Goal: Information Seeking & Learning: Learn about a topic

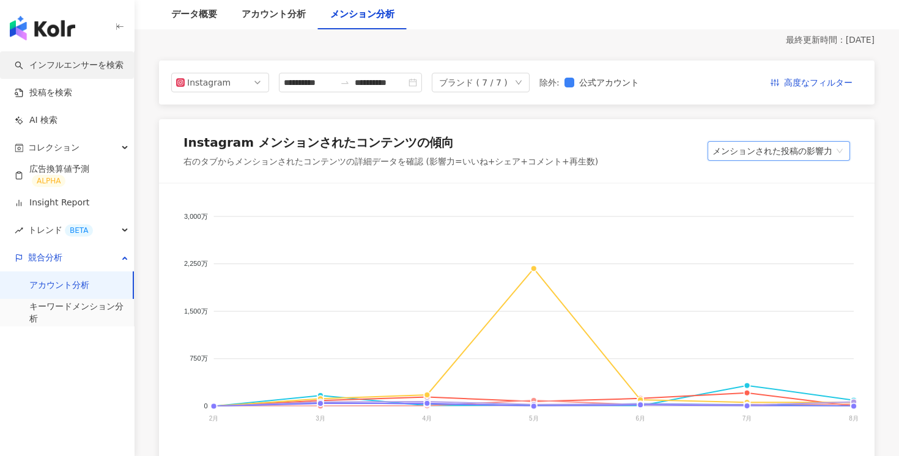
click at [88, 59] on link "インフルエンサーを検索" at bounding box center [69, 65] width 109 height 12
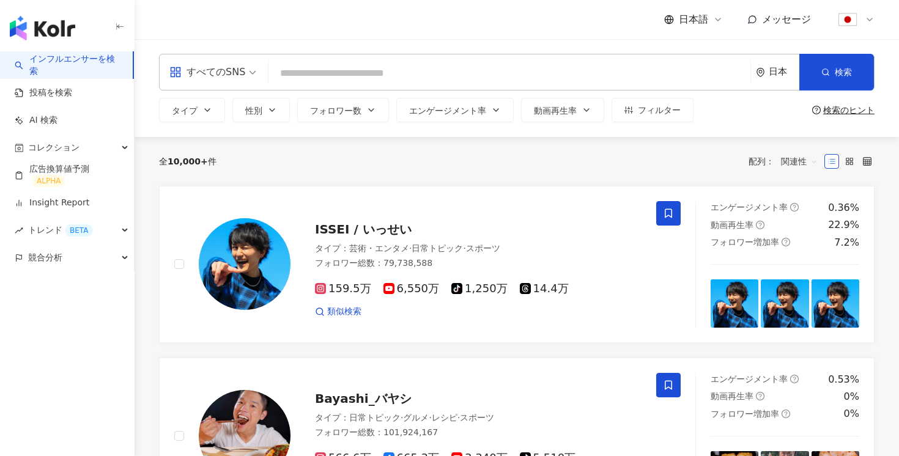
click at [758, 73] on icon "environment" at bounding box center [760, 72] width 7 height 9
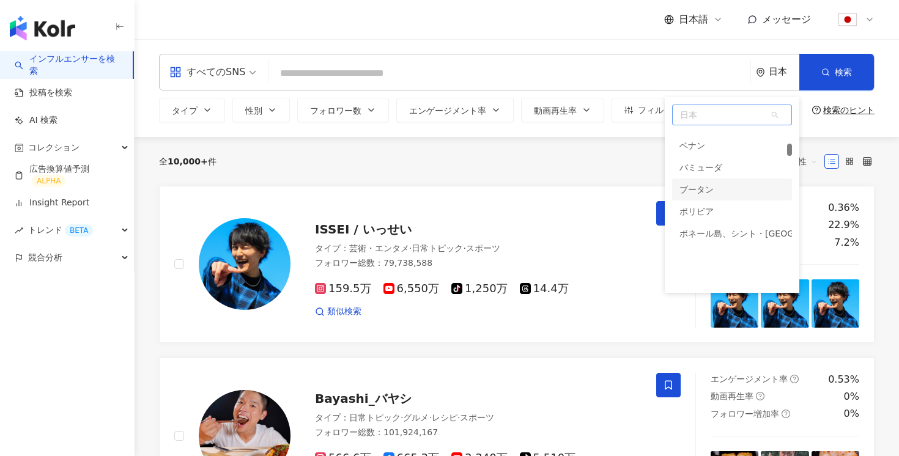
scroll to position [656, 0]
click at [706, 106] on span "日本" at bounding box center [732, 115] width 119 height 20
type input "****"
click at [707, 173] on div "イギリス" at bounding box center [697, 168] width 34 height 22
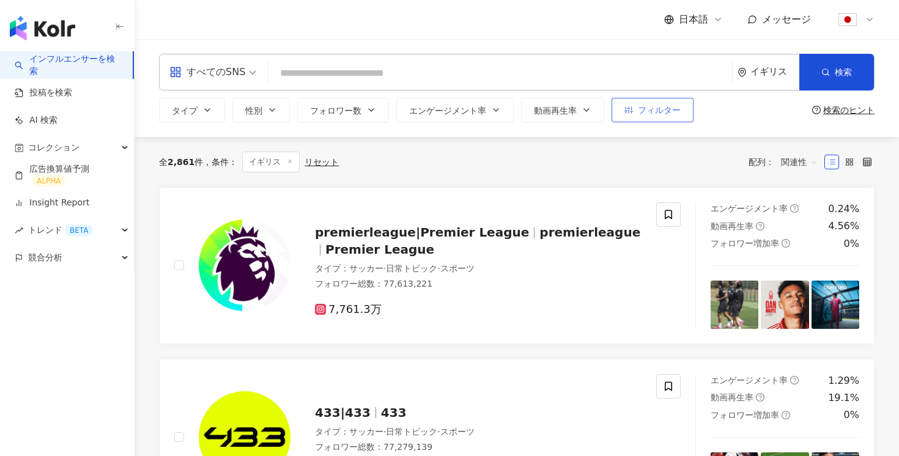
click at [666, 102] on button "フィルター" at bounding box center [653, 110] width 82 height 24
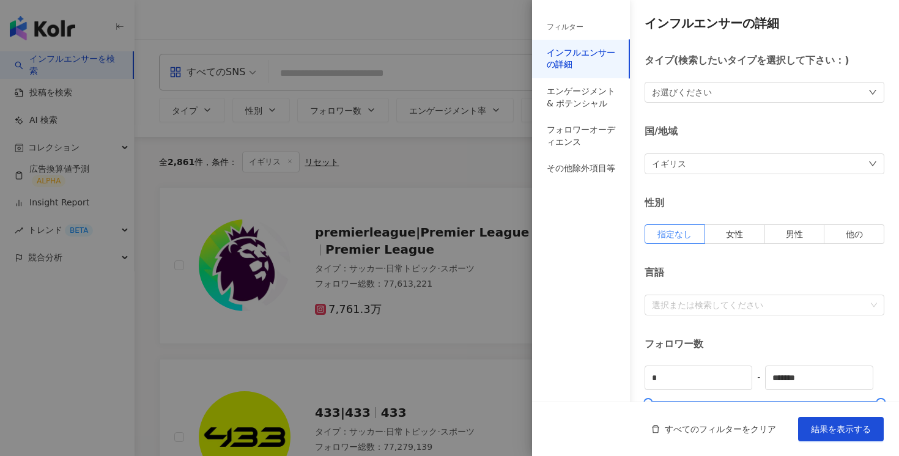
click at [485, 192] on div at bounding box center [449, 228] width 899 height 456
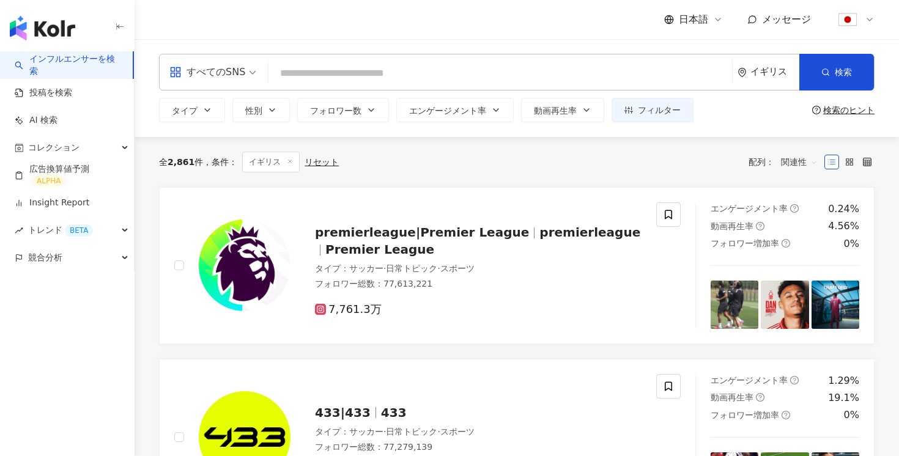
click at [753, 71] on div "イギリス" at bounding box center [775, 72] width 49 height 10
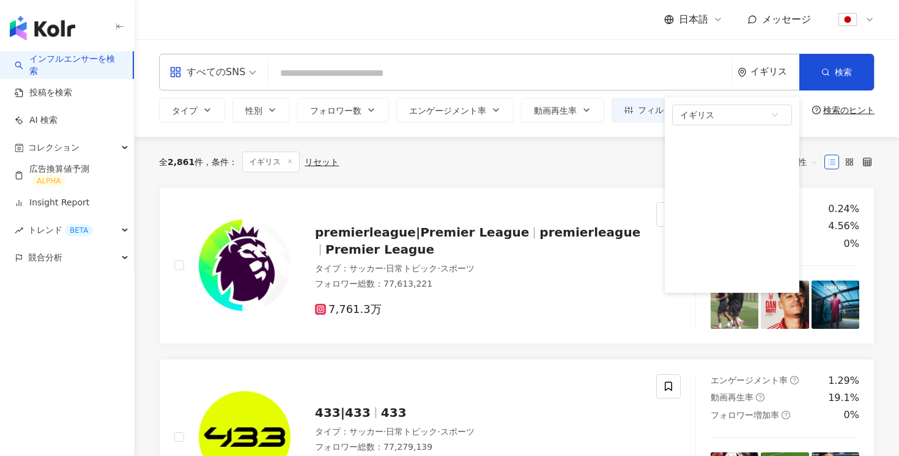
click at [101, 59] on link "インフルエンサーを検索" at bounding box center [69, 65] width 108 height 24
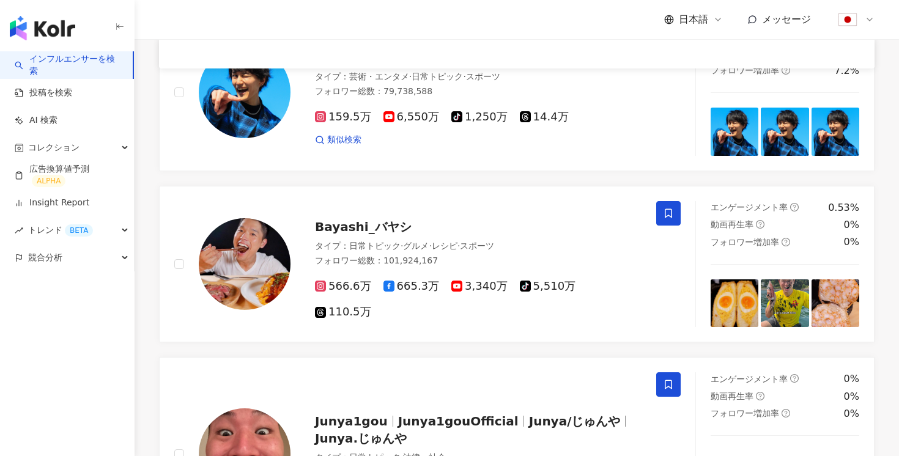
scroll to position [83, 0]
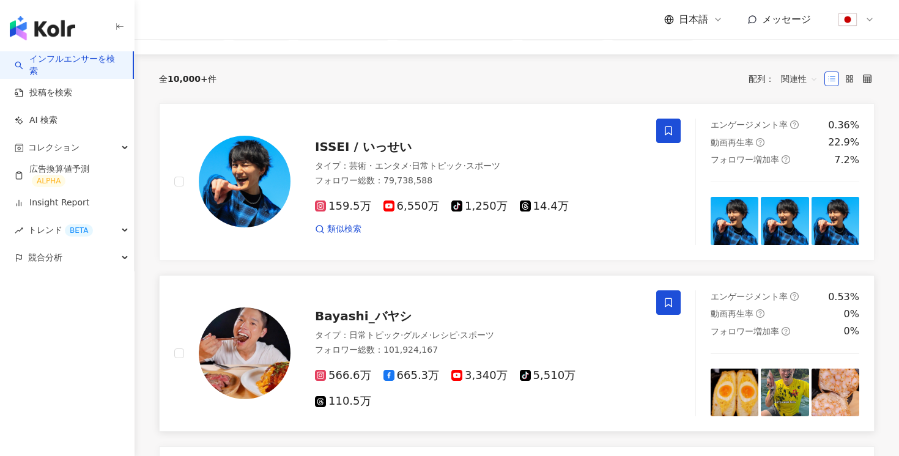
click at [364, 324] on span "Bayashi_バヤシ" at bounding box center [363, 316] width 97 height 15
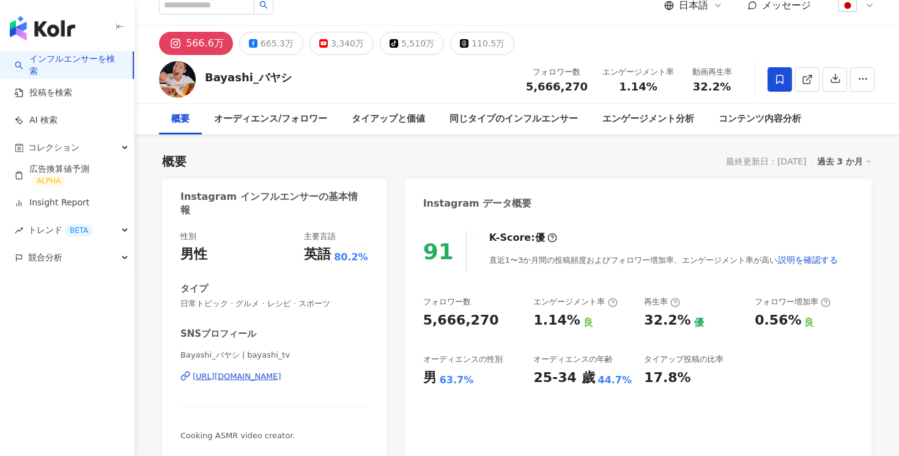
scroll to position [15, 0]
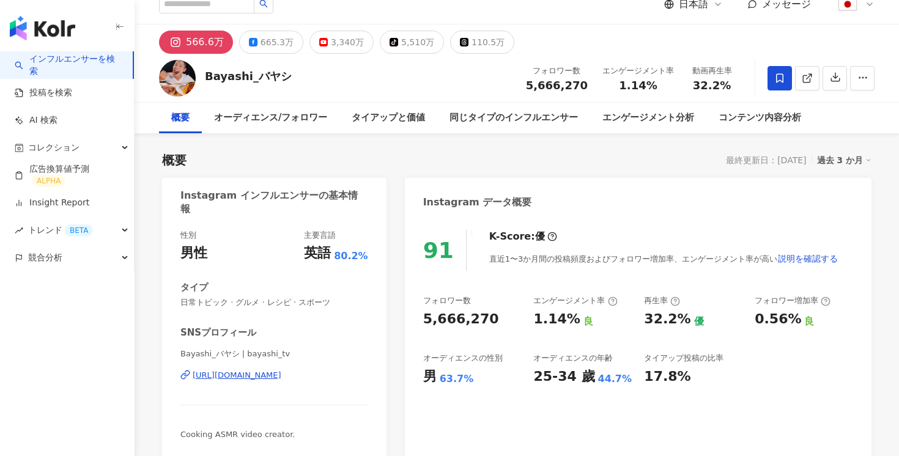
click at [257, 374] on div "[URL][DOMAIN_NAME]" at bounding box center [237, 375] width 89 height 11
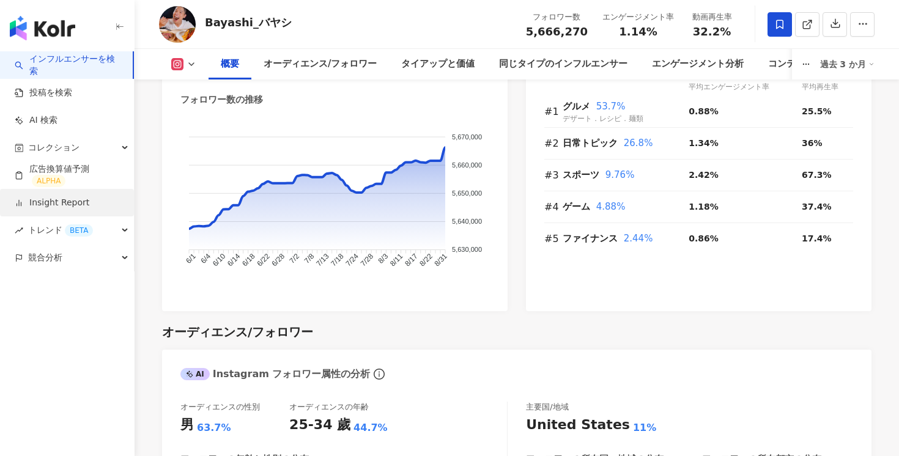
click at [74, 201] on link "Insight Report" at bounding box center [52, 203] width 75 height 12
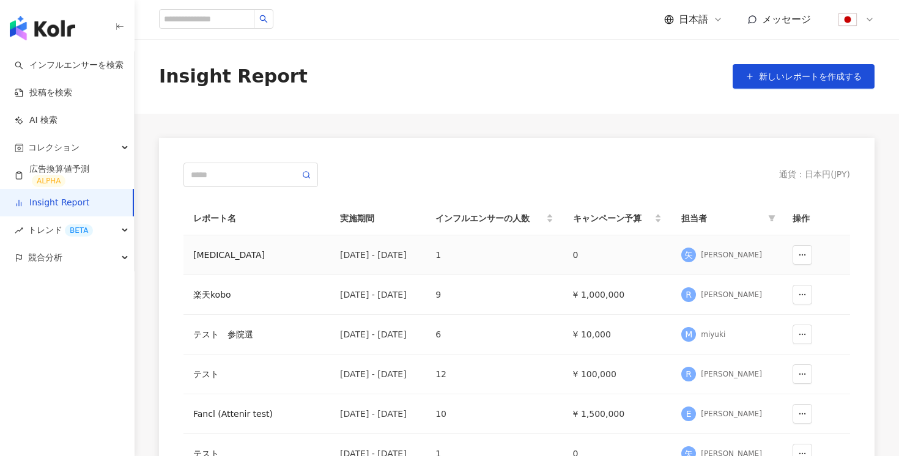
scroll to position [376, 0]
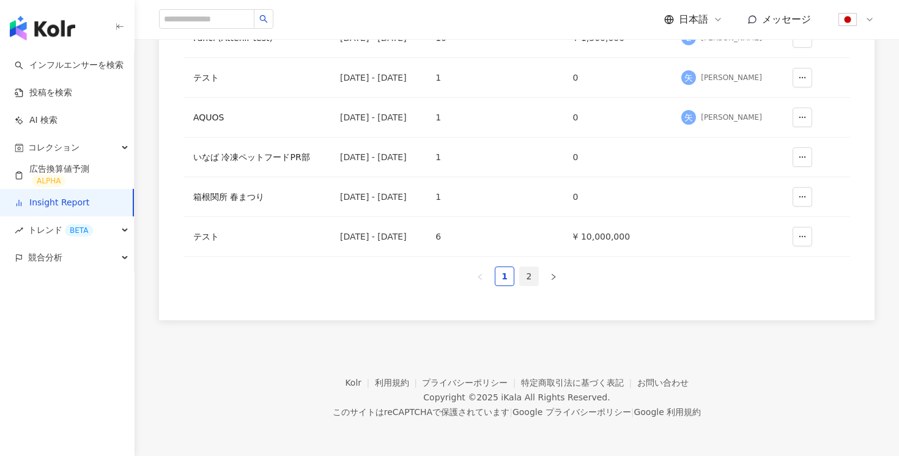
click at [532, 277] on link "2" at bounding box center [529, 276] width 18 height 18
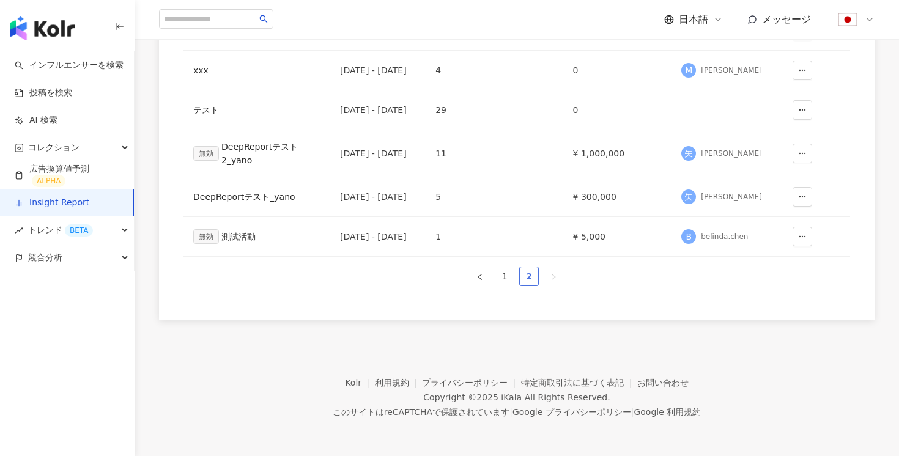
scroll to position [23, 0]
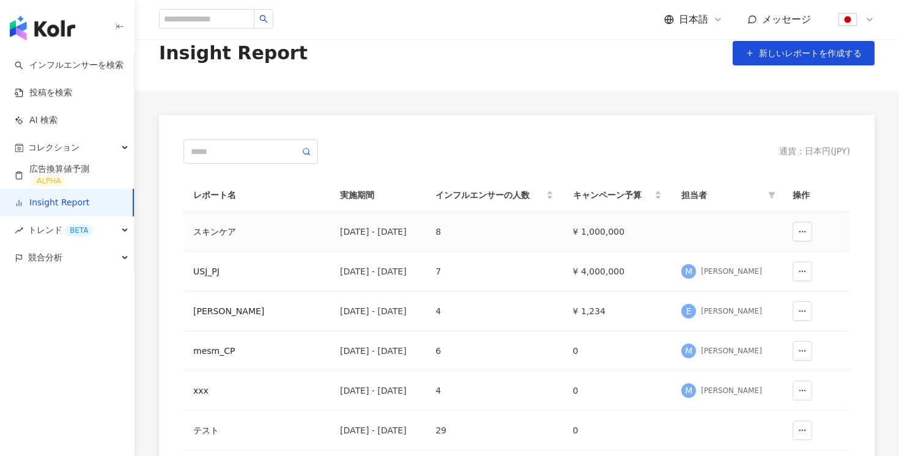
click at [735, 238] on td at bounding box center [727, 232] width 111 height 40
click at [416, 237] on div "[DATE] - [DATE]" at bounding box center [378, 231] width 76 height 13
click at [384, 230] on div "[DATE] - [DATE]" at bounding box center [378, 231] width 76 height 13
click at [225, 227] on div "スキンケア" at bounding box center [256, 231] width 127 height 13
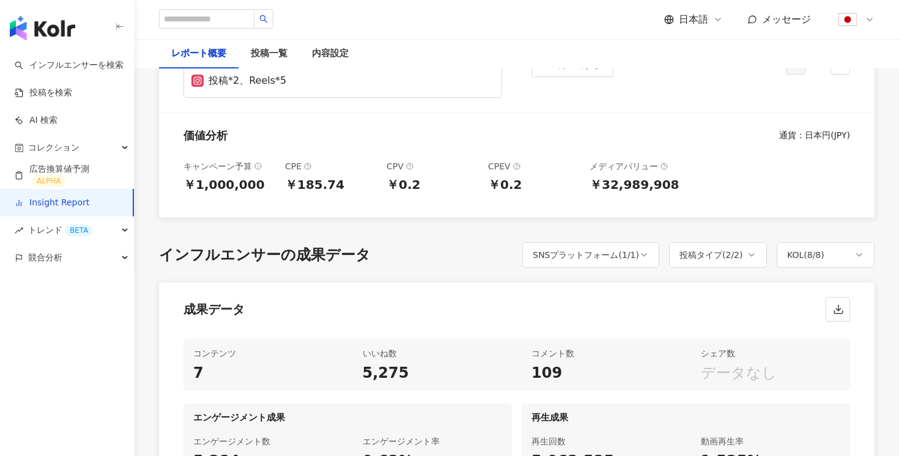
scroll to position [402, 0]
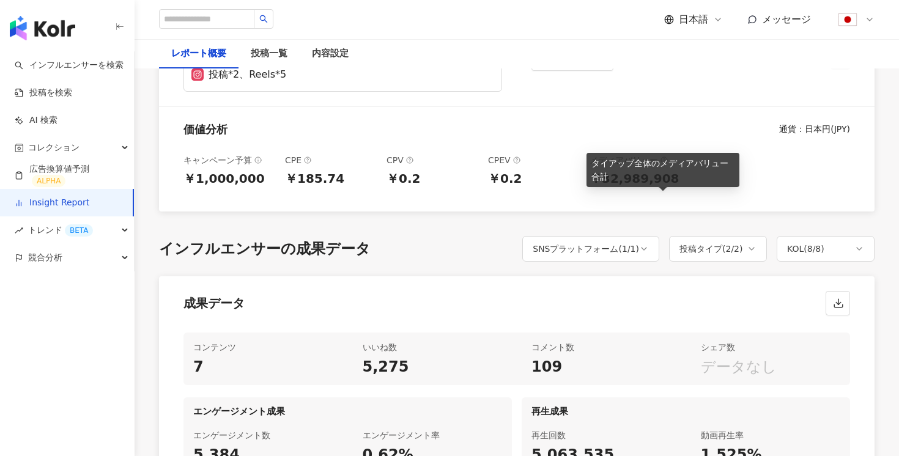
click at [664, 161] on icon at bounding box center [665, 160] width 2 height 2
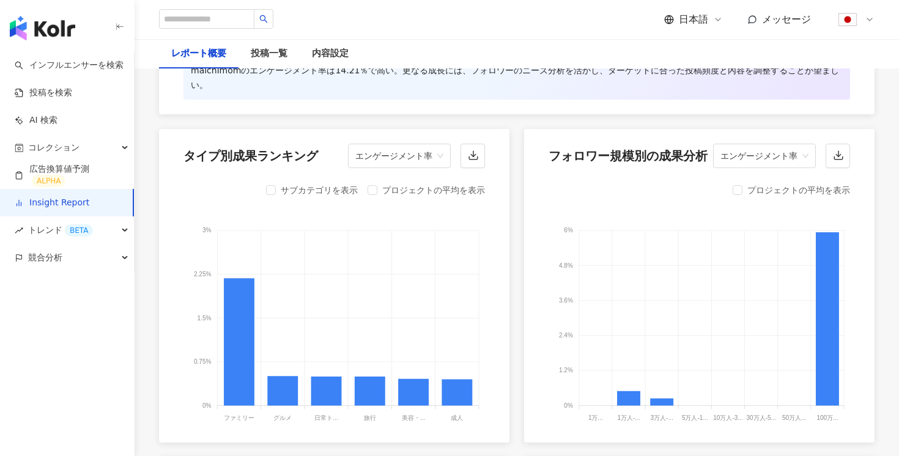
scroll to position [1420, 0]
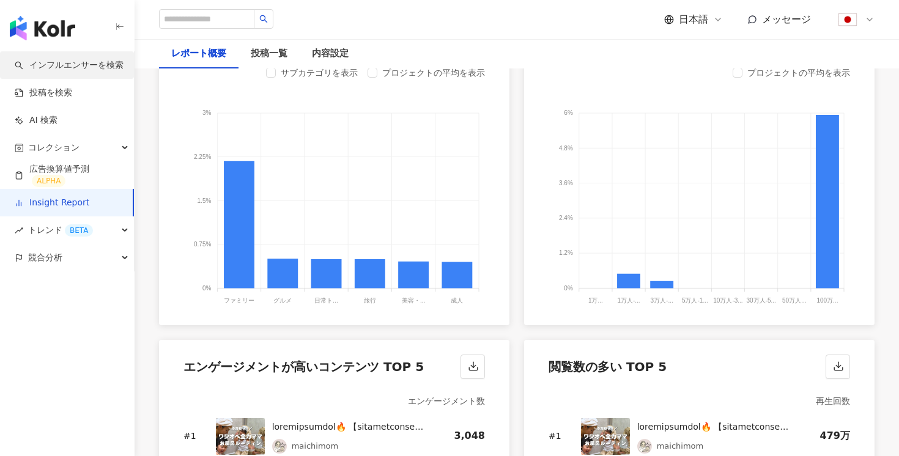
click at [73, 70] on link "インフルエンサーを検索" at bounding box center [69, 65] width 109 height 12
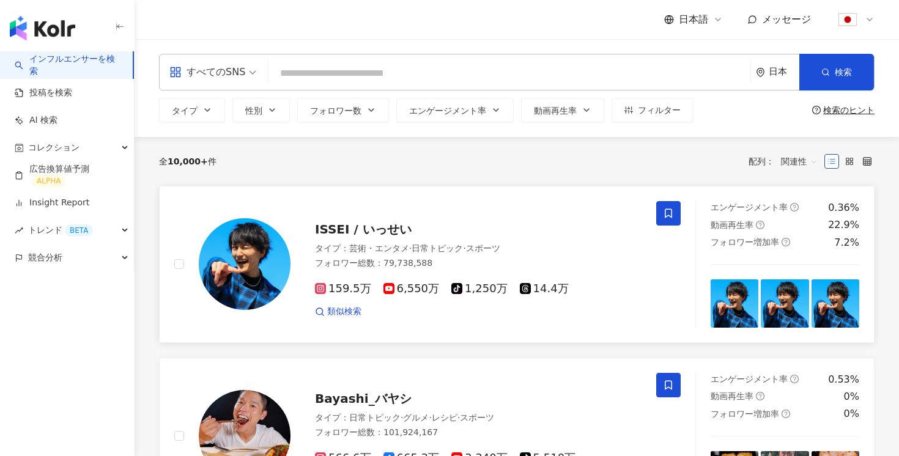
click at [409, 236] on div "ISSEI / いっせい" at bounding box center [478, 229] width 327 height 17
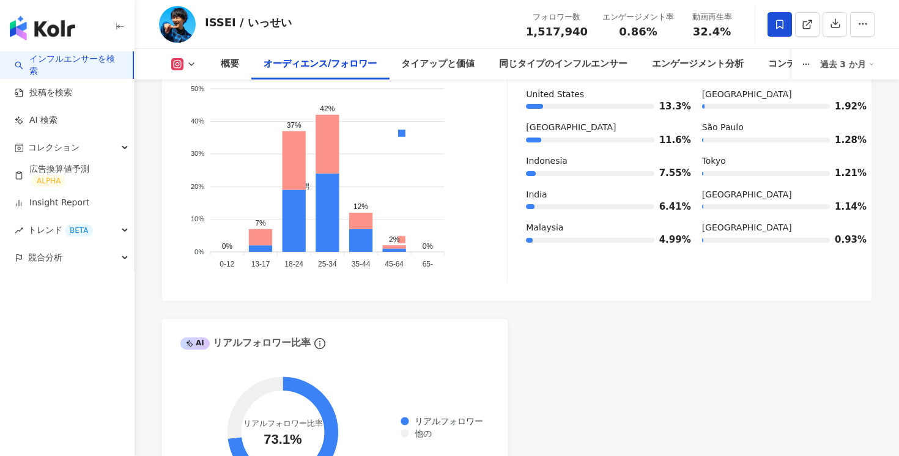
scroll to position [1697, 0]
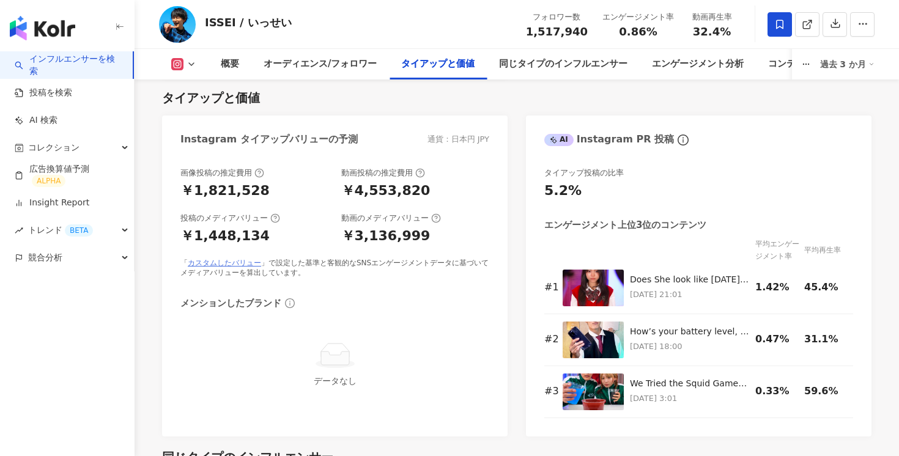
click at [220, 259] on link "カスタムしたバリュー" at bounding box center [224, 263] width 73 height 9
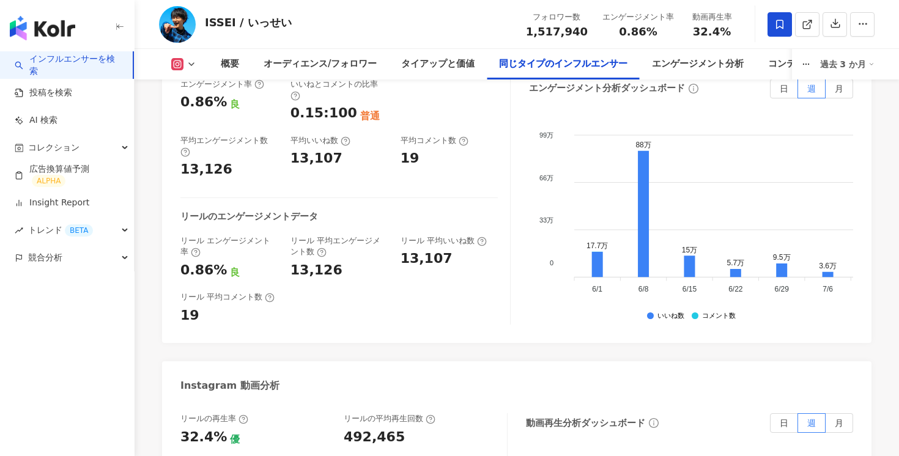
scroll to position [2779, 0]
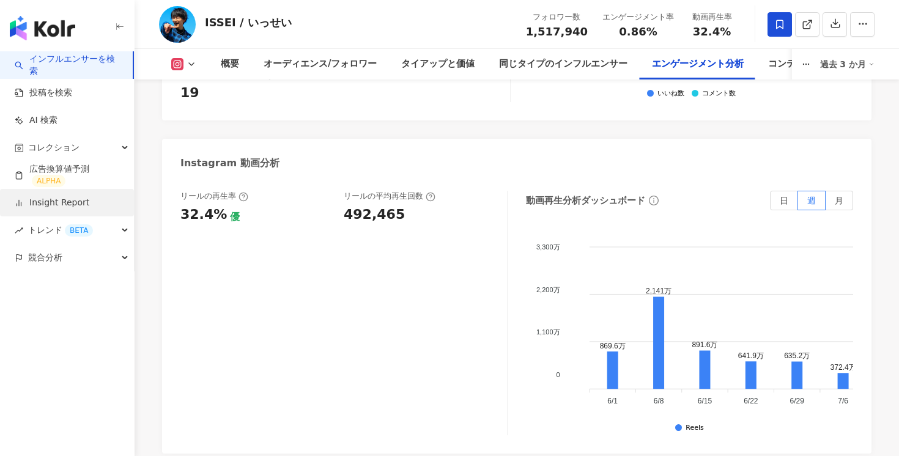
click at [63, 202] on link "Insight Report" at bounding box center [52, 203] width 75 height 12
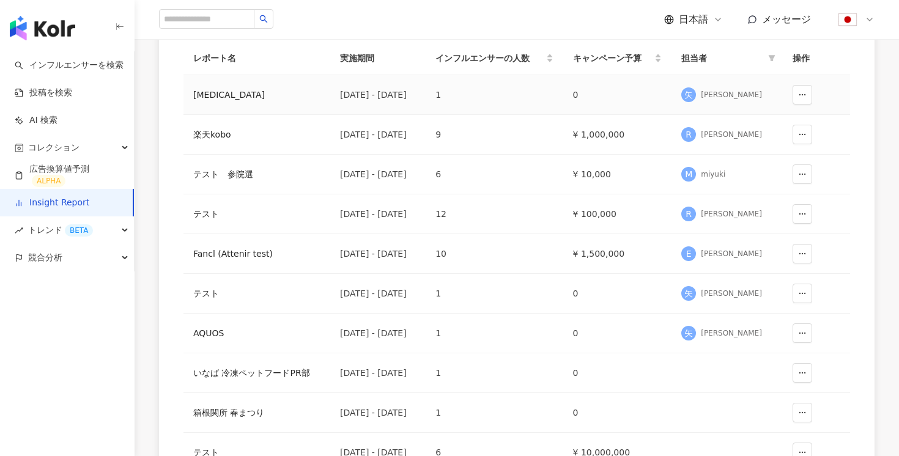
scroll to position [376, 0]
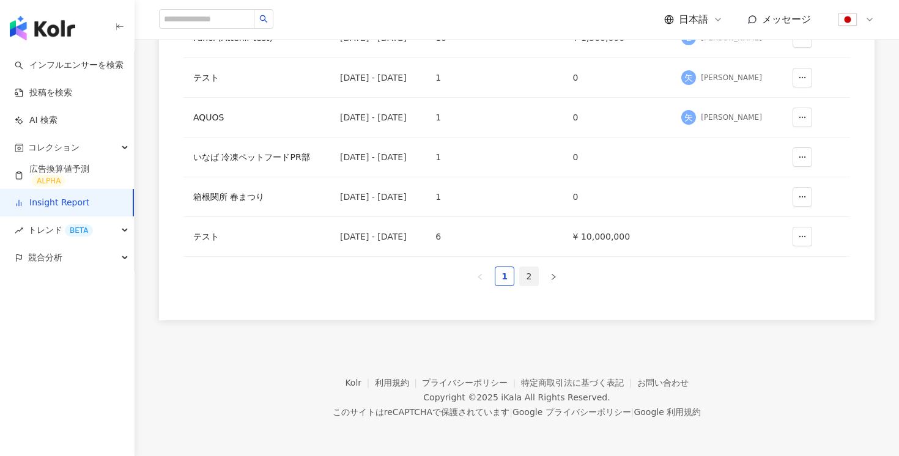
click at [525, 280] on link "2" at bounding box center [529, 276] width 18 height 18
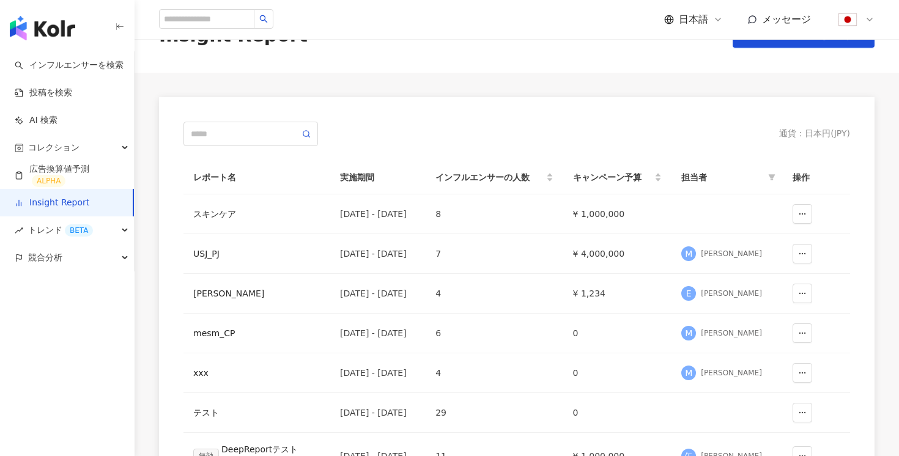
scroll to position [0, 0]
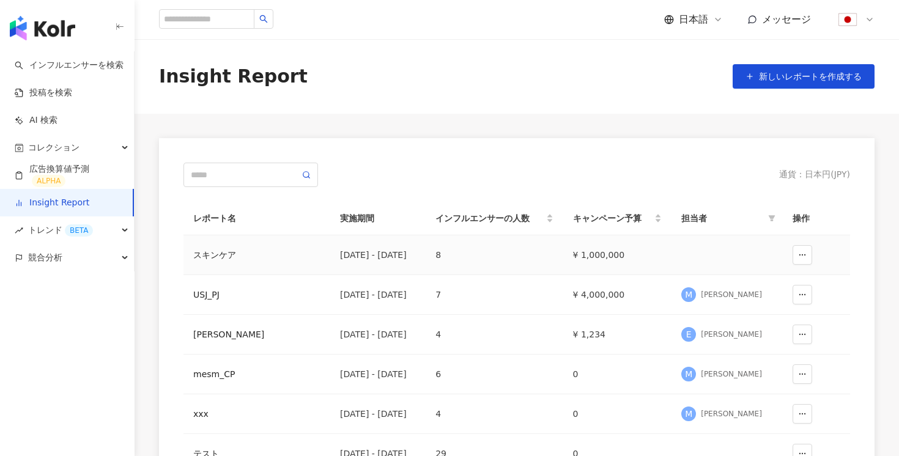
click at [256, 258] on div "スキンケア" at bounding box center [256, 254] width 127 height 13
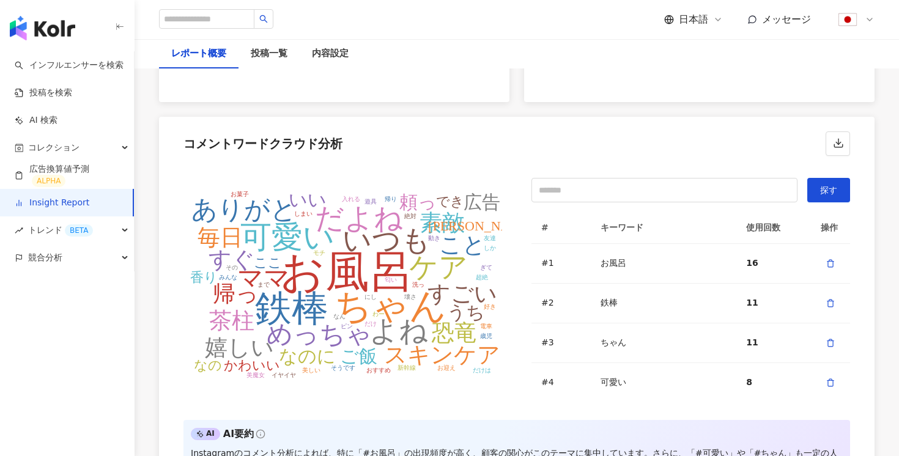
scroll to position [2779, 0]
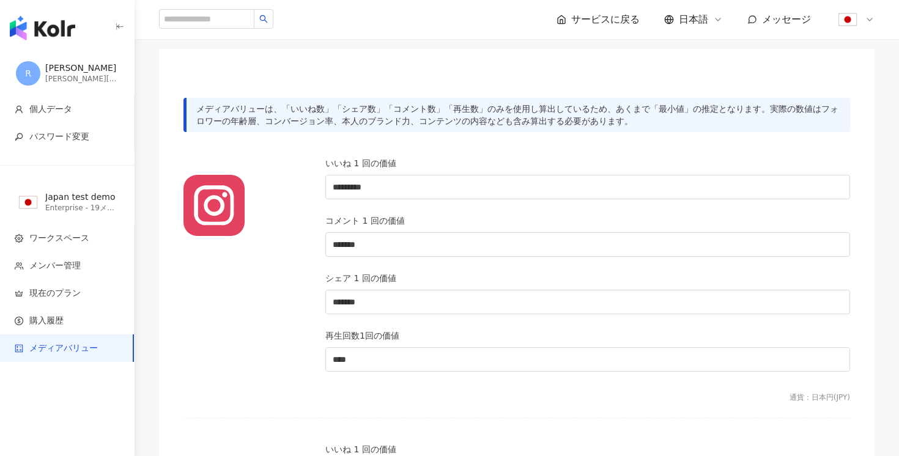
scroll to position [87, 0]
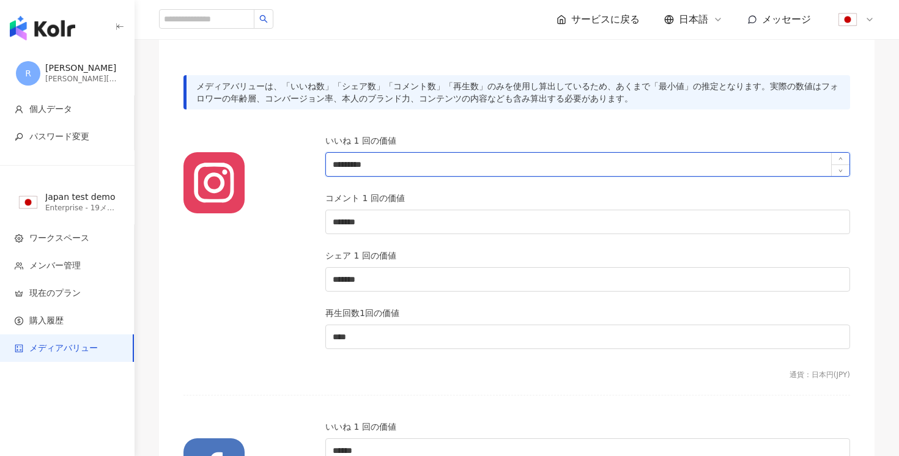
drag, startPoint x: 399, startPoint y: 165, endPoint x: 328, endPoint y: 165, distance: 71.6
click at [328, 165] on input "*********" at bounding box center [588, 164] width 524 height 23
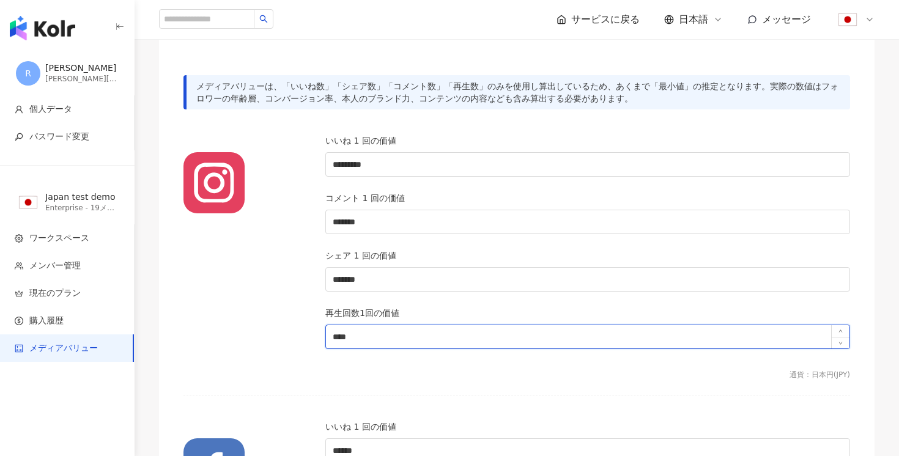
click at [391, 339] on input "****" at bounding box center [588, 336] width 524 height 23
